Goal: Find specific page/section: Find specific page/section

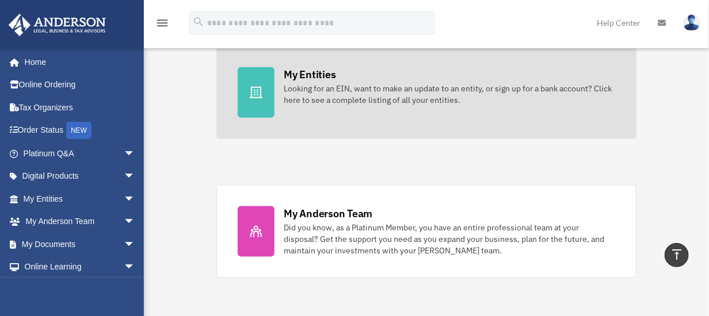
scroll to position [403, 0]
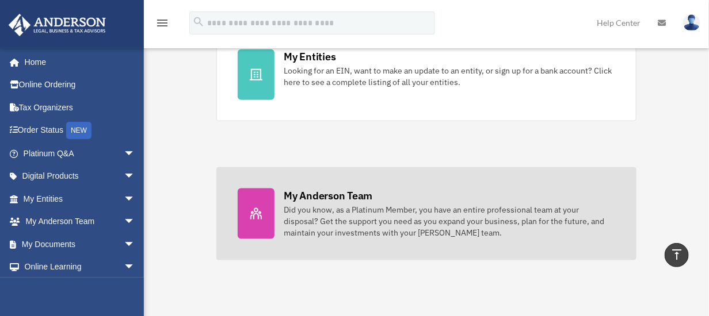
click at [500, 204] on div "Did you know, as a Platinum Member, you have an entire professional team at you…" at bounding box center [449, 221] width 331 height 35
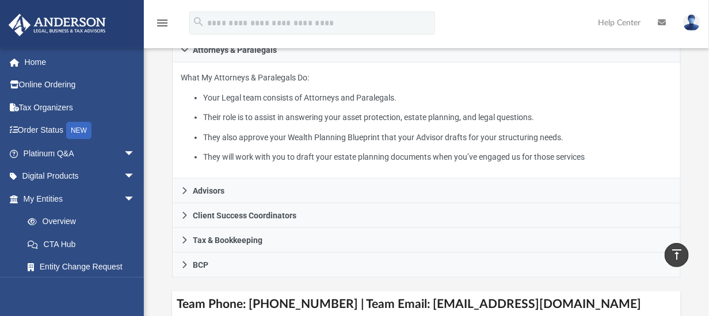
scroll to position [345, 0]
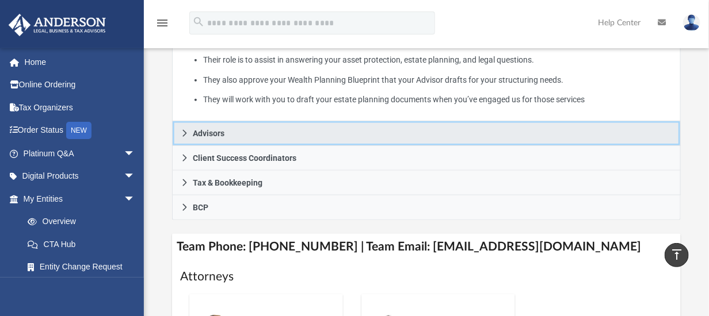
click at [183, 136] on icon at bounding box center [185, 133] width 4 height 7
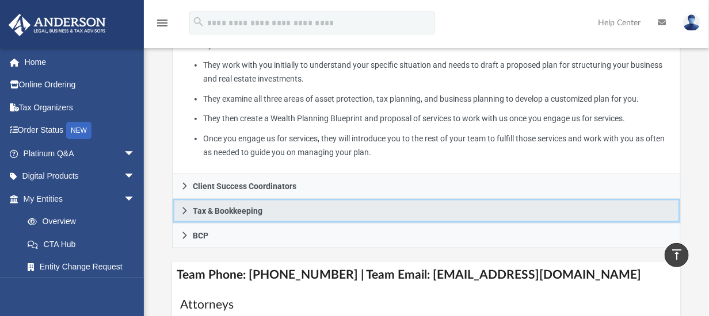
click at [186, 211] on icon at bounding box center [185, 211] width 8 height 8
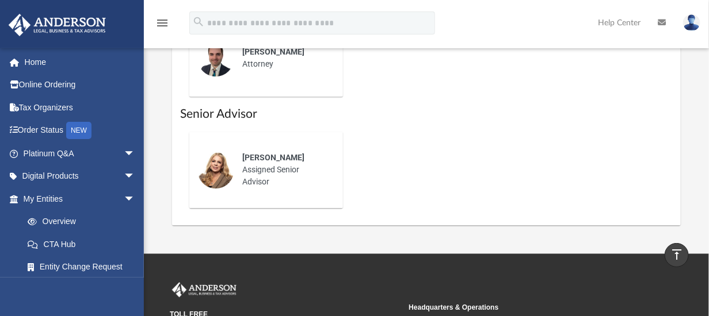
scroll to position [863, 0]
